Goal: Task Accomplishment & Management: Use online tool/utility

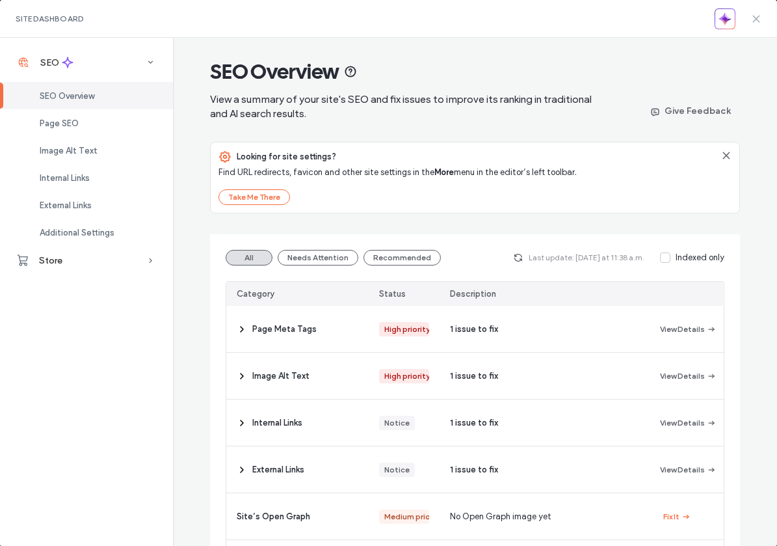
click at [758, 14] on icon at bounding box center [756, 19] width 10 height 10
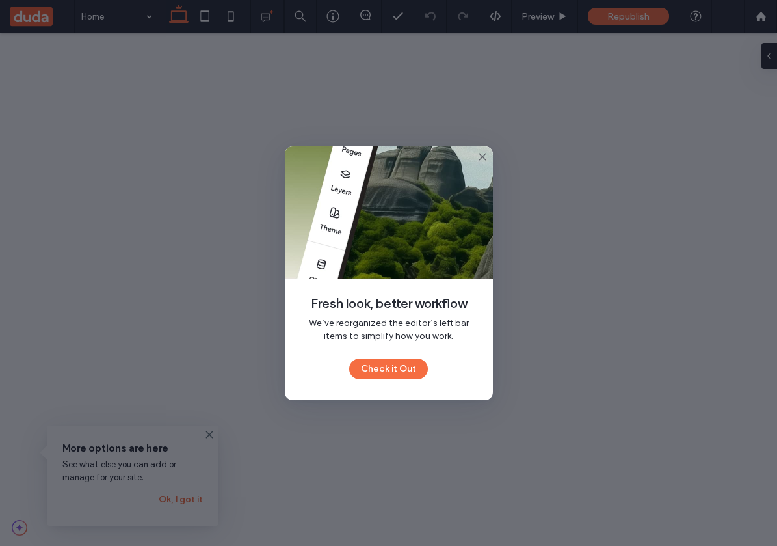
click at [483, 155] on use at bounding box center [482, 157] width 6 height 6
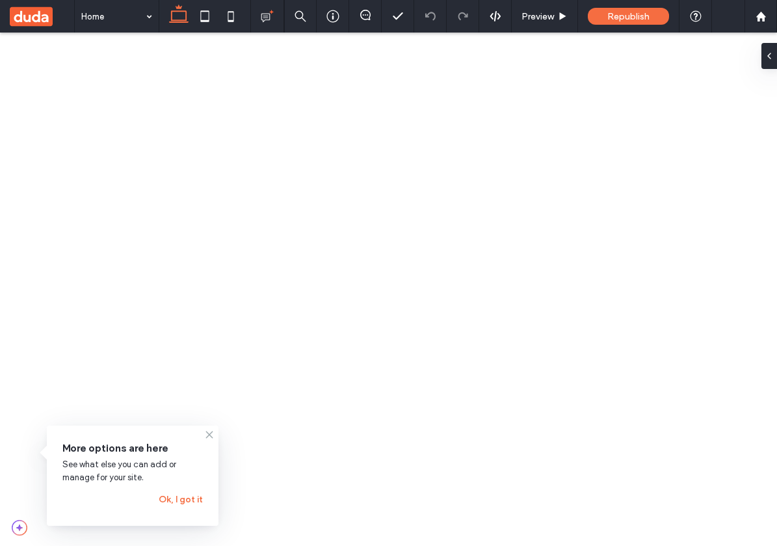
click at [208, 432] on use at bounding box center [209, 434] width 6 height 6
click at [208, 435] on icon at bounding box center [209, 434] width 10 height 10
click at [209, 434] on use at bounding box center [209, 434] width 6 height 6
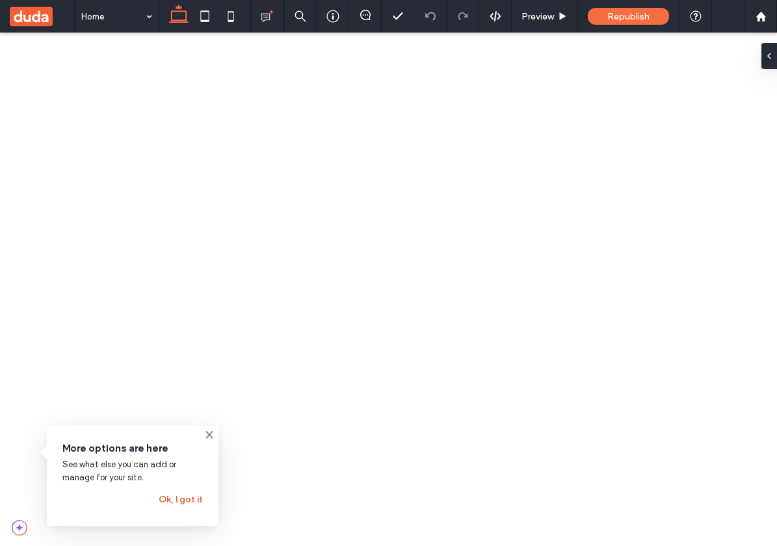
click at [183, 499] on button "Ok, I got it" at bounding box center [181, 499] width 44 height 21
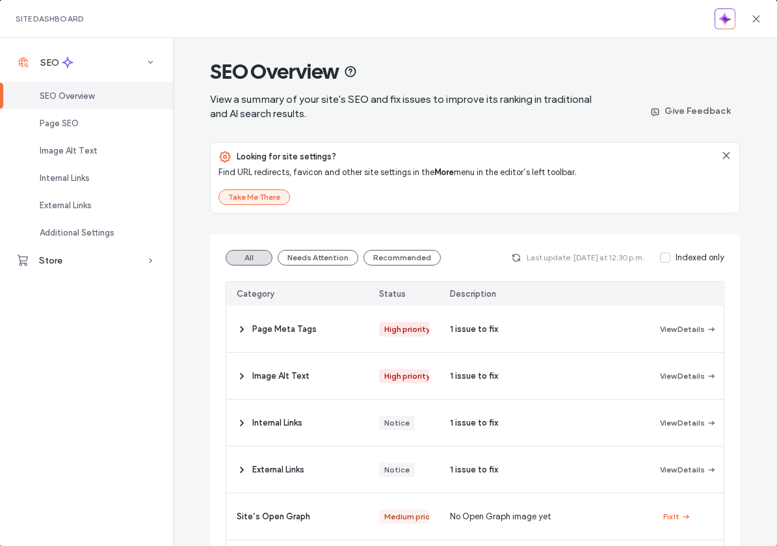
click at [266, 194] on button "Take Me There" at bounding box center [255, 197] width 72 height 16
click at [256, 189] on div "Looking for site settings? Find URL redirects, favicon and other site settings …" at bounding box center [475, 177] width 528 height 70
click at [263, 194] on button "Take Me There" at bounding box center [255, 197] width 72 height 16
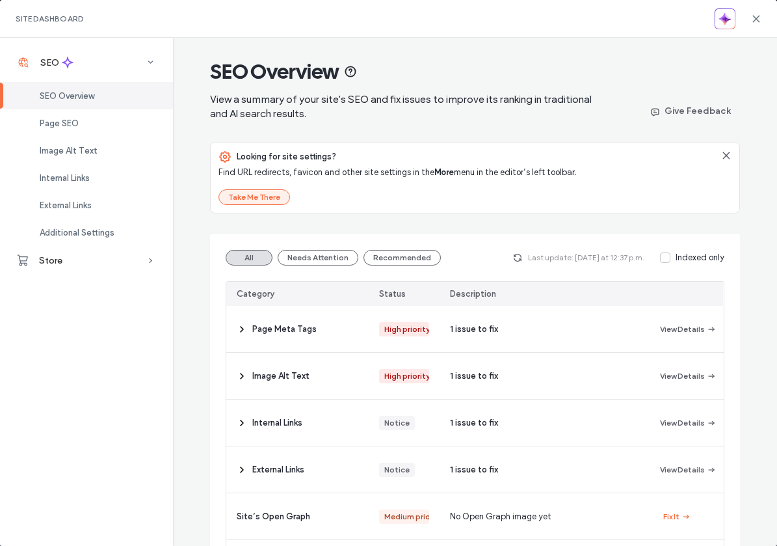
click at [269, 193] on button "Take Me There" at bounding box center [255, 197] width 72 height 16
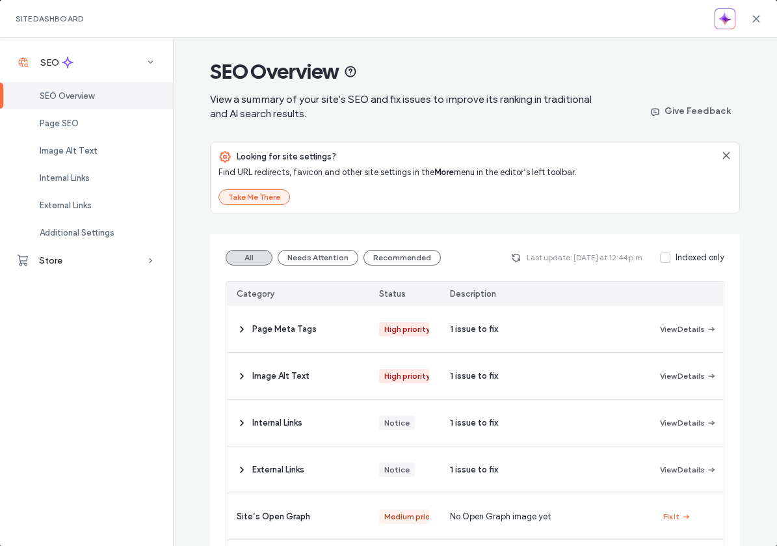
click at [265, 202] on button "Take Me There" at bounding box center [255, 197] width 72 height 16
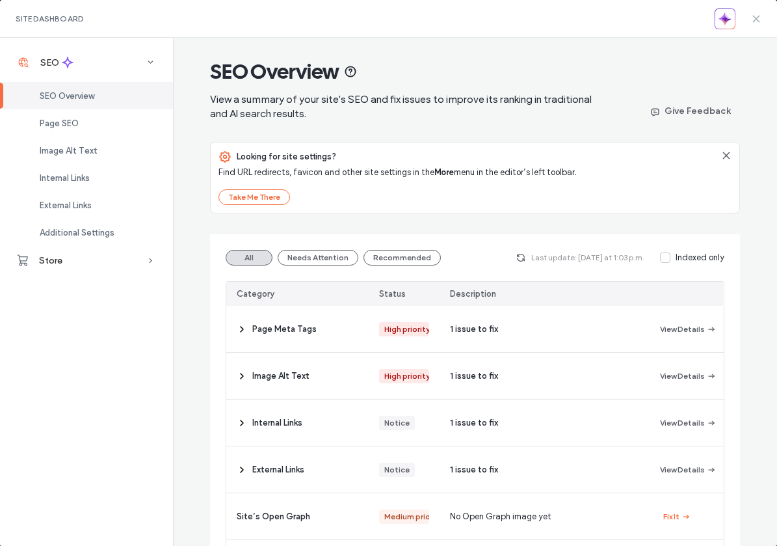
click at [758, 20] on use at bounding box center [756, 19] width 6 height 6
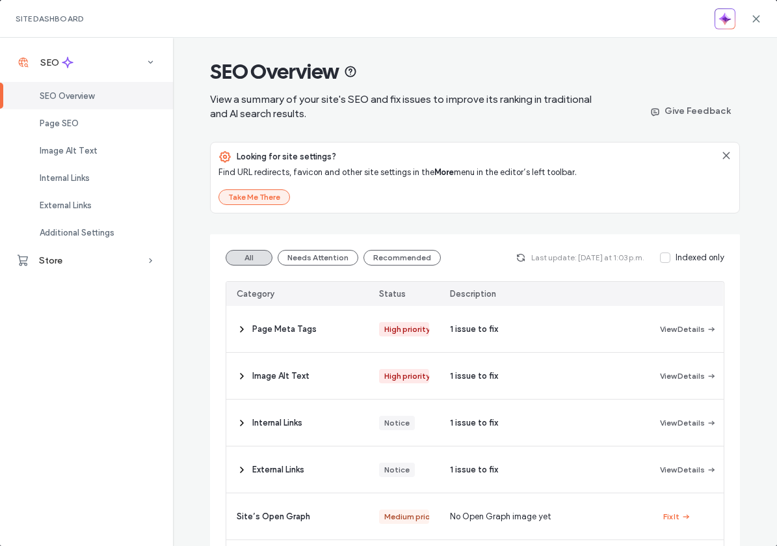
click at [263, 197] on button "Take Me There" at bounding box center [255, 197] width 72 height 16
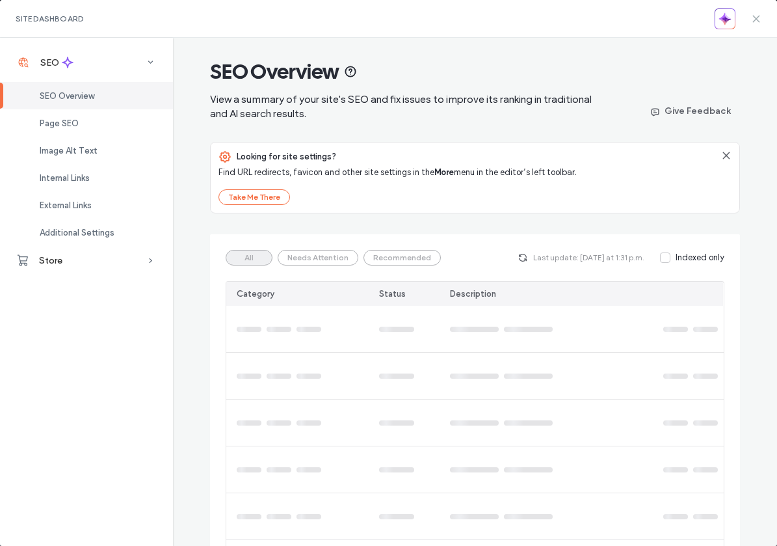
click at [760, 16] on icon at bounding box center [756, 19] width 10 height 10
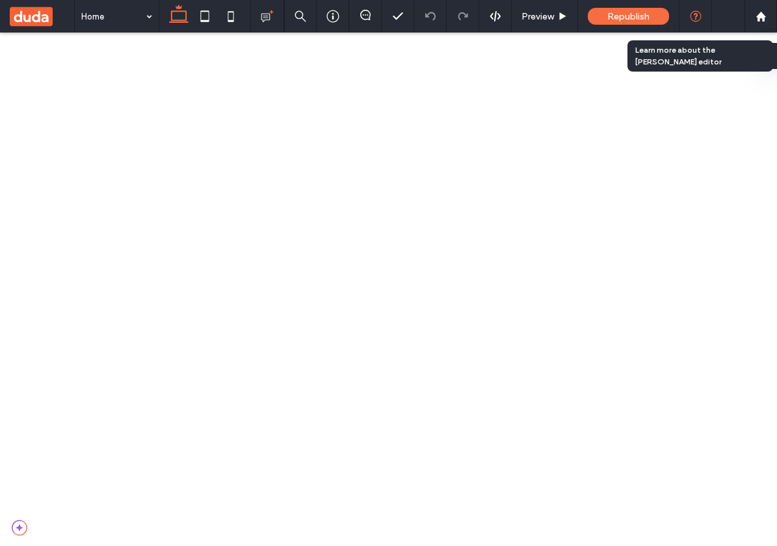
click at [692, 14] on icon at bounding box center [696, 16] width 12 height 12
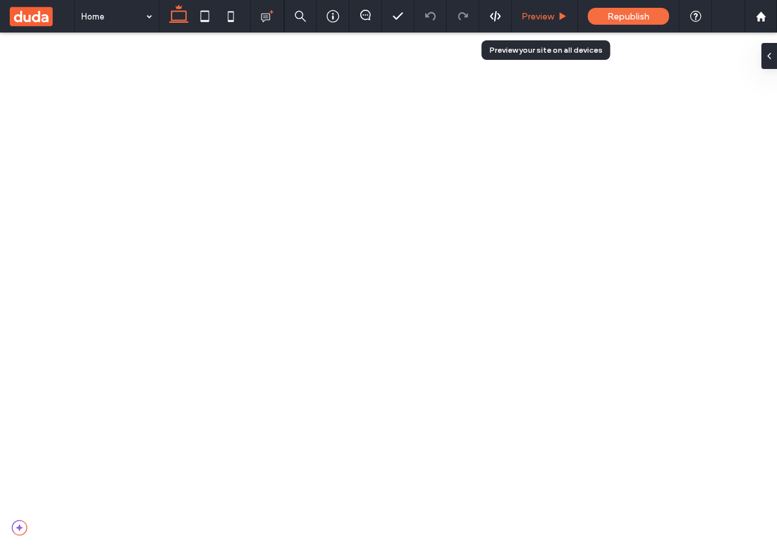
click at [524, 15] on span "Preview" at bounding box center [538, 16] width 33 height 11
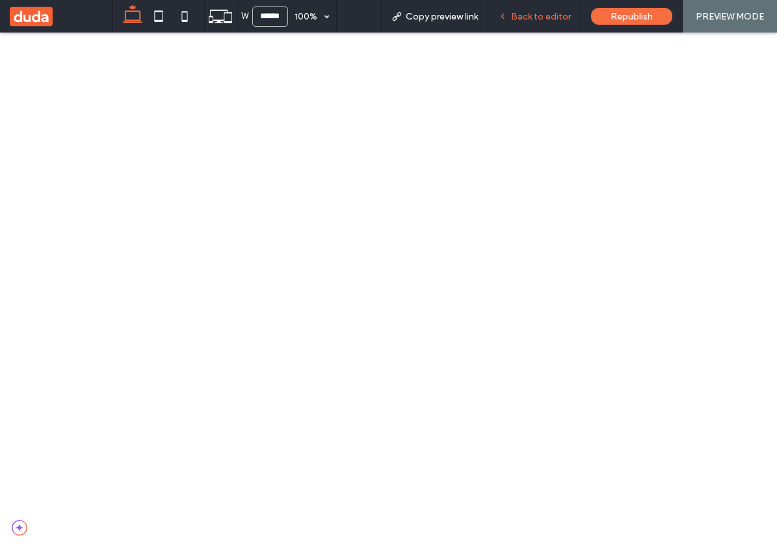
click at [542, 21] on span "Back to editor" at bounding box center [541, 16] width 60 height 11
